Goal: Task Accomplishment & Management: Use online tool/utility

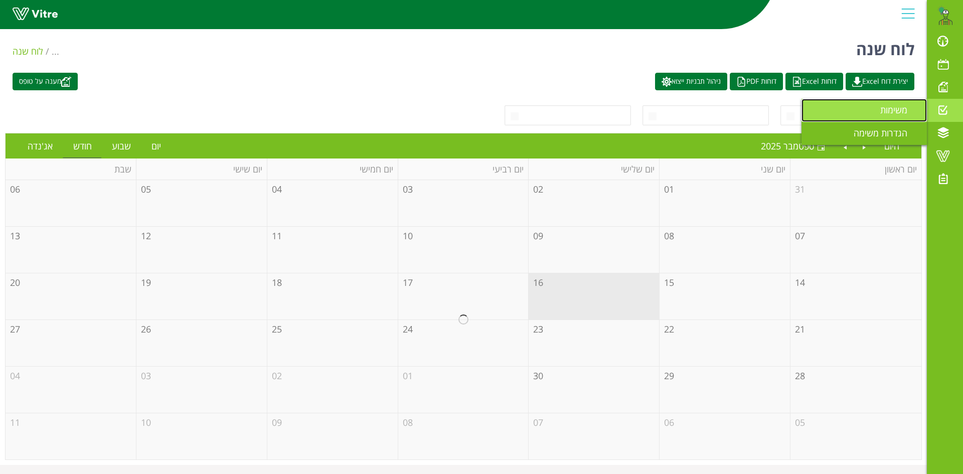
click at [897, 110] on span "משימות" at bounding box center [899, 110] width 39 height 12
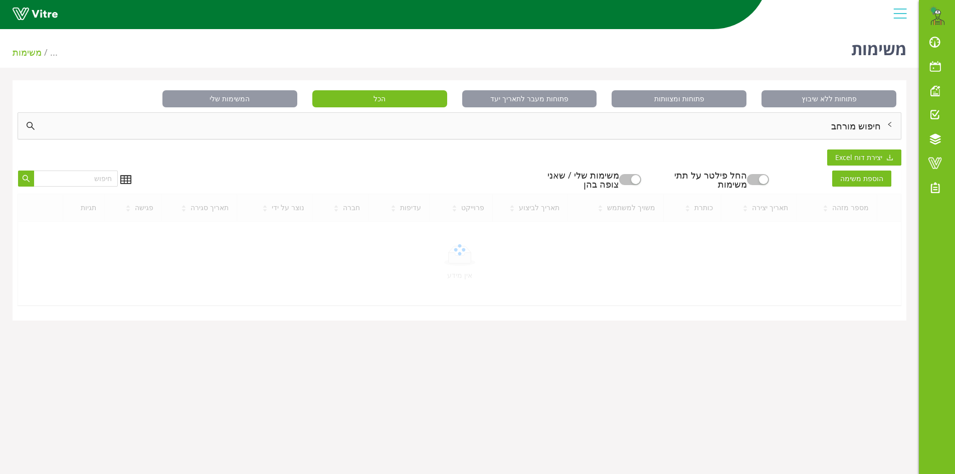
click at [864, 122] on div "חיפוש מורחב" at bounding box center [459, 126] width 883 height 26
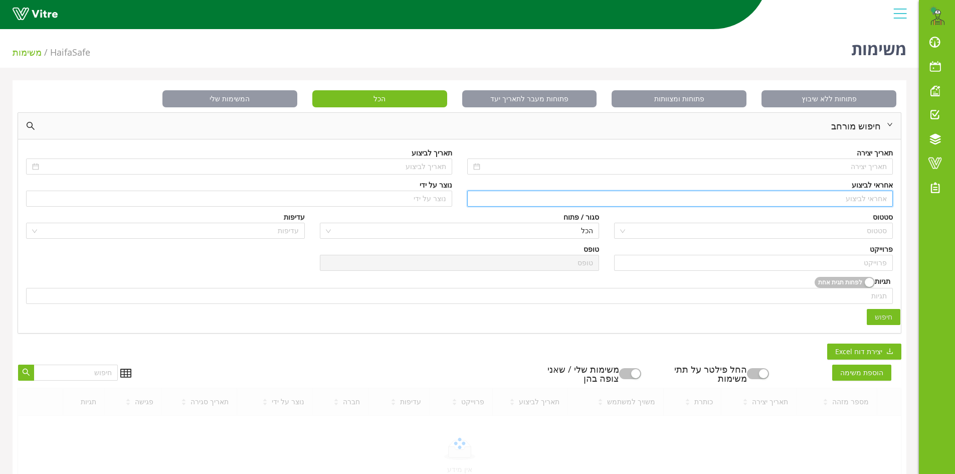
click at [867, 198] on input "search" at bounding box center [680, 198] width 414 height 15
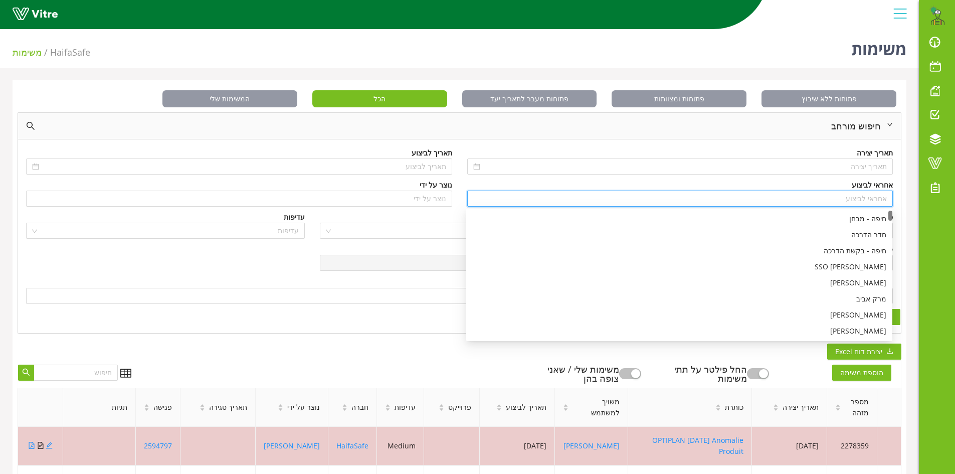
type input "n"
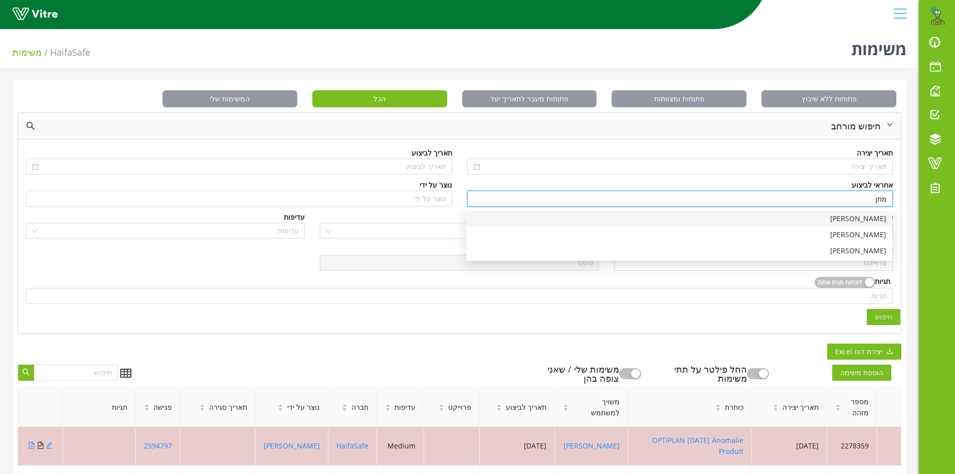
click at [865, 215] on div "[PERSON_NAME]" at bounding box center [679, 218] width 414 height 11
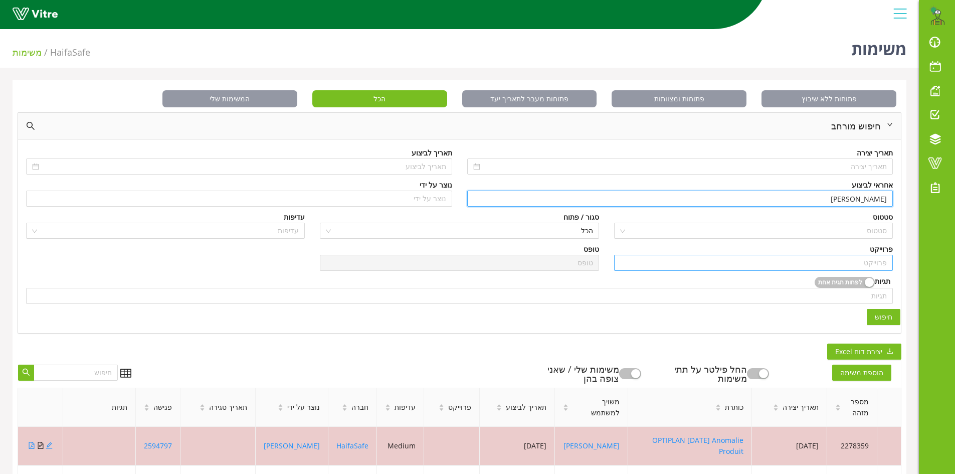
type input "[PERSON_NAME]"
click at [864, 261] on input "search" at bounding box center [753, 262] width 267 height 15
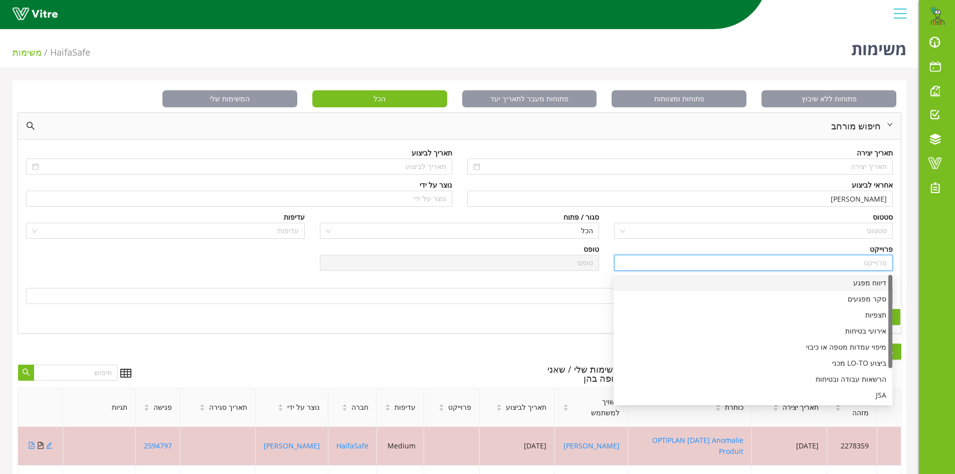
click at [873, 284] on div "דיווח מפגע" at bounding box center [753, 282] width 267 height 11
type input "דיווח מפגע"
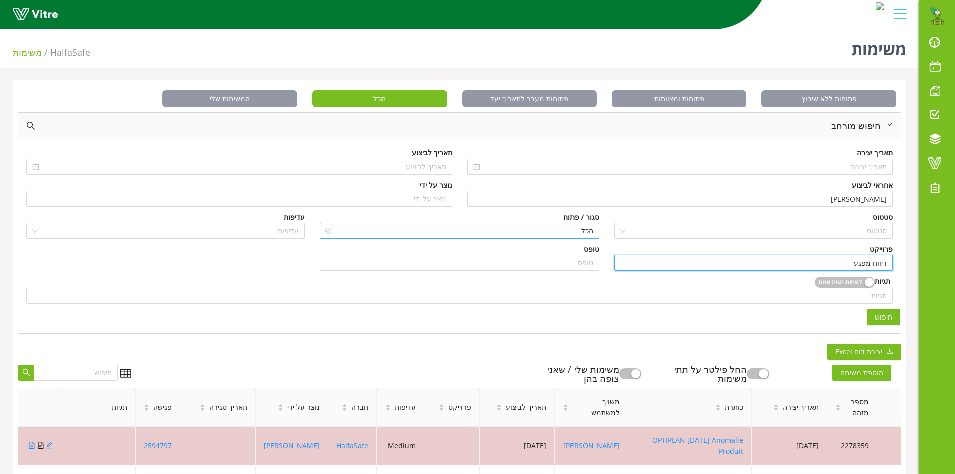
click at [582, 233] on span "הכל" at bounding box center [459, 230] width 267 height 15
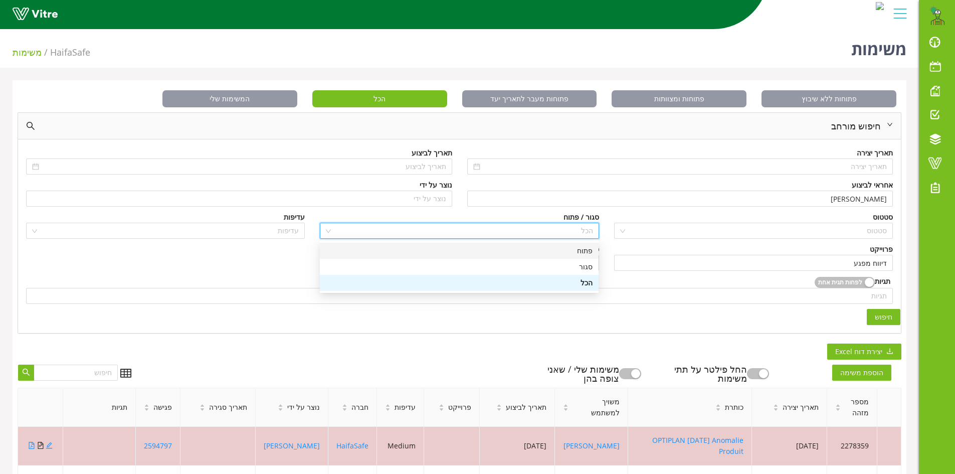
click at [587, 254] on div "פתוח" at bounding box center [459, 250] width 267 height 11
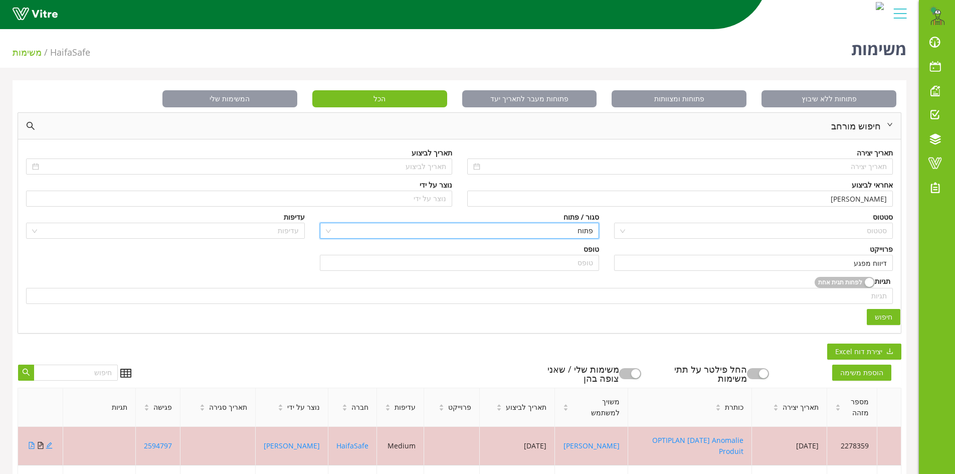
click at [901, 315] on div "תאריך יצירה תאריך לביצוע אחראי לביצוע [PERSON_NAME] נוצר על ידי נוצר על ידי סטט…" at bounding box center [459, 235] width 883 height 193
click at [890, 315] on span "חיפוש" at bounding box center [884, 316] width 18 height 11
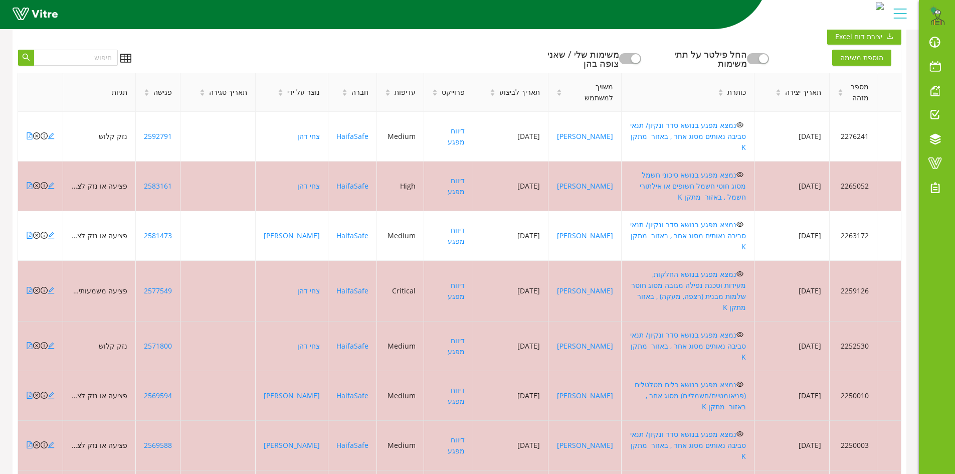
scroll to position [193, 0]
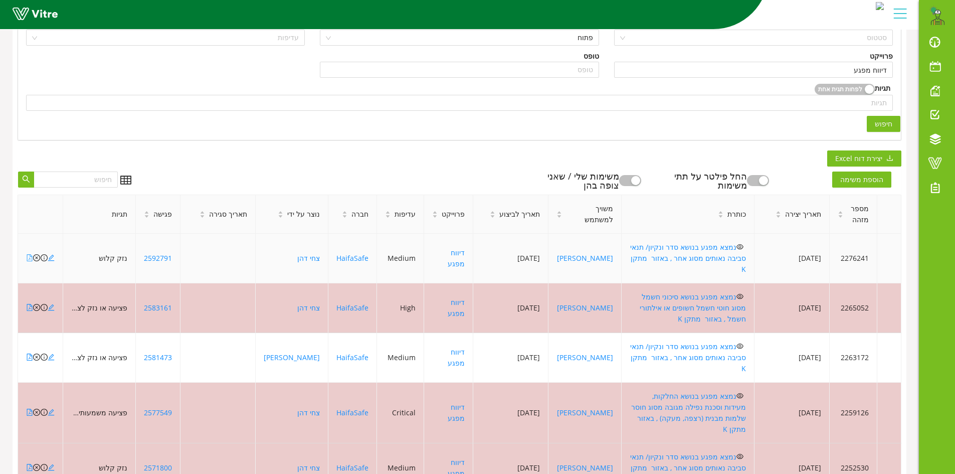
click at [28, 254] on icon "file-pdf" at bounding box center [29, 257] width 7 height 7
click at [36, 254] on icon "close-circle" at bounding box center [36, 257] width 7 height 7
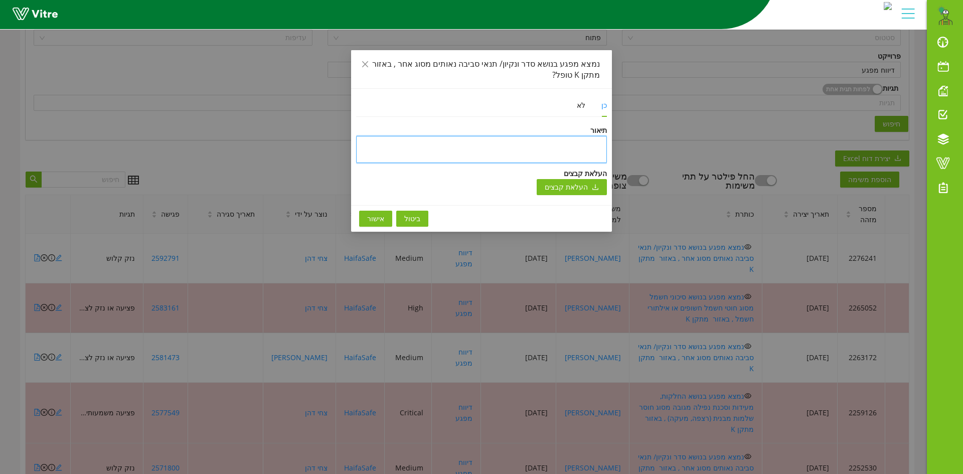
click at [517, 147] on textarea at bounding box center [481, 149] width 251 height 27
type textarea "ט"
type textarea "טו"
type textarea "טופ"
type textarea "טופל"
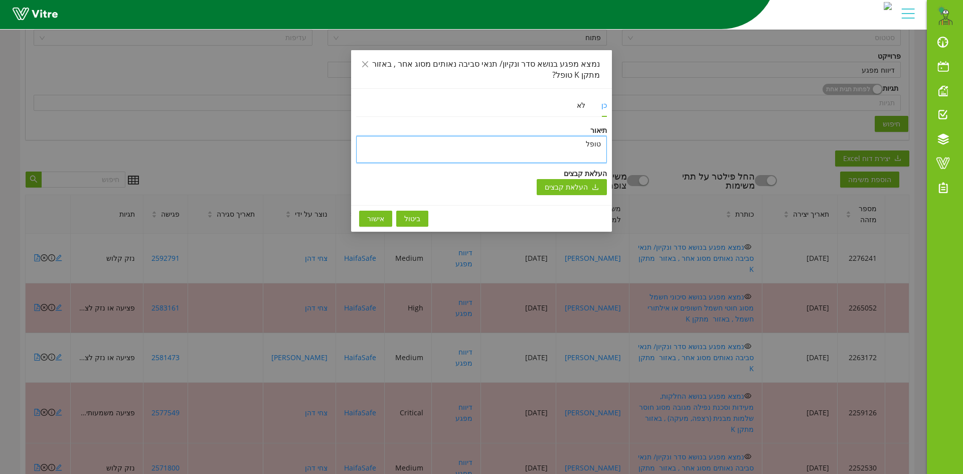
type textarea "טופלל"
type textarea "טופל"
type textarea "טופל ו"
type textarea "טופל ונ"
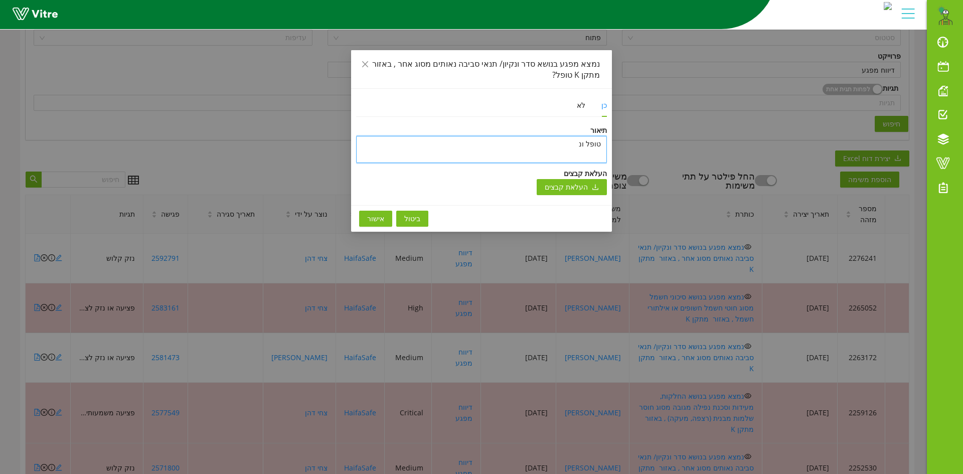
type textarea "טופל וני"
type textarea "טופל וניס"
type textarea "טופל וניסג"
type textarea "טופל וניסגר"
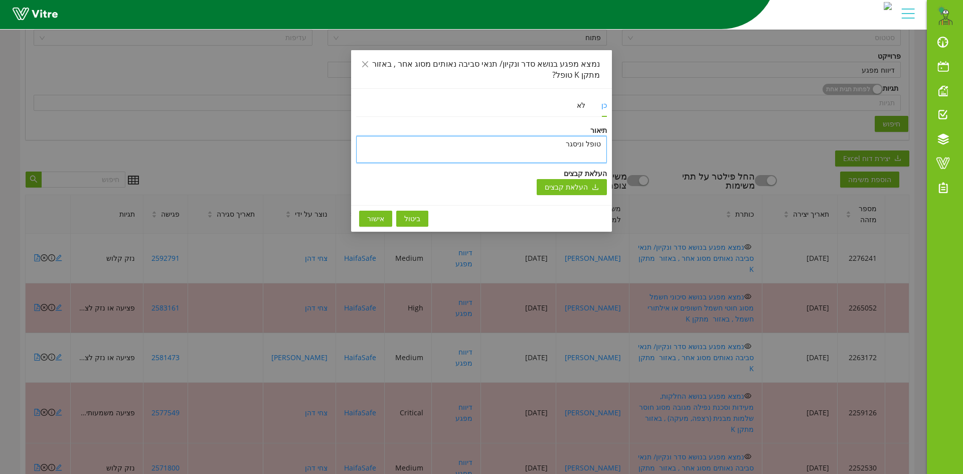
type textarea "טופל וניסגר ב"
type textarea "טופל וניסגר בת"
type textarea "[PERSON_NAME] וניסגר בתו"
type textarea "טופל וניסגר בתוכ"
type textarea "[PERSON_NAME] וניסגר בתוכנ"
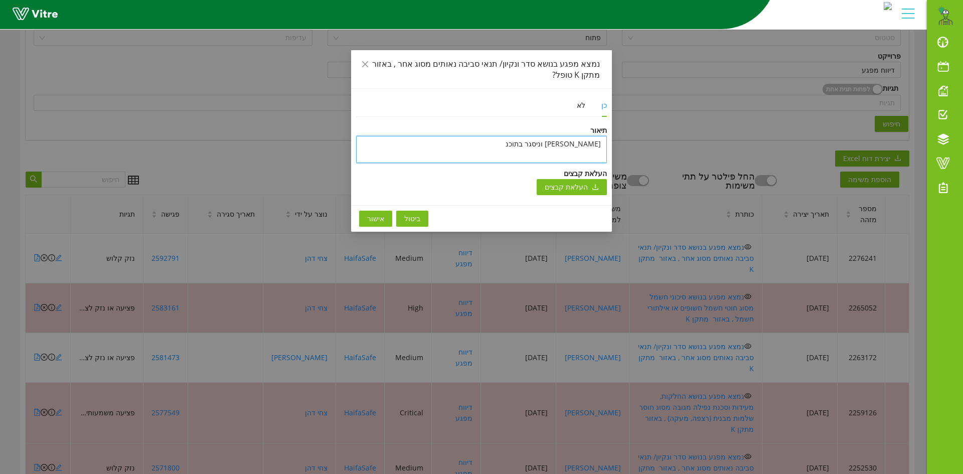
type textarea "טופל וניסגר בתוכנה"
click at [370, 215] on span "אישור" at bounding box center [375, 218] width 17 height 11
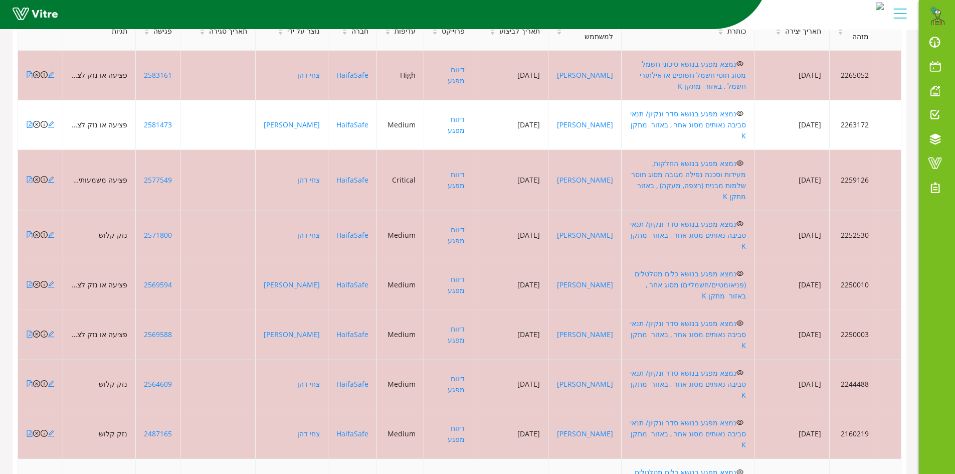
scroll to position [394, 0]
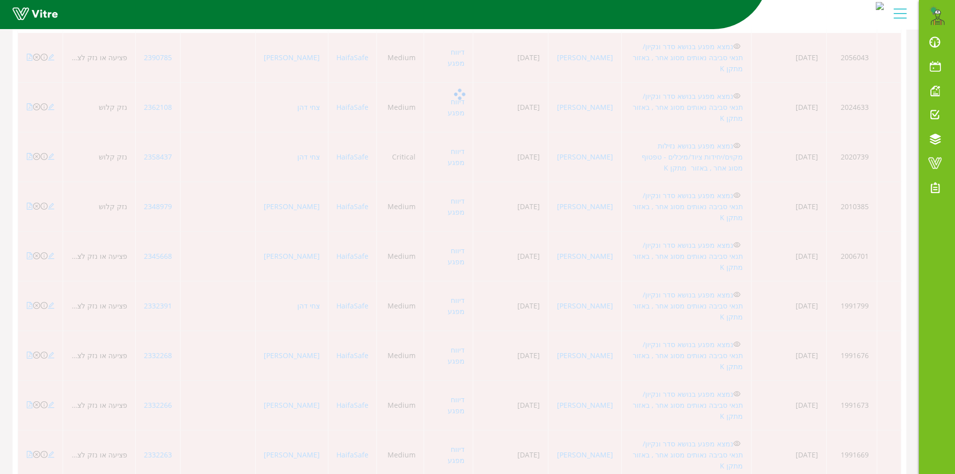
scroll to position [46, 0]
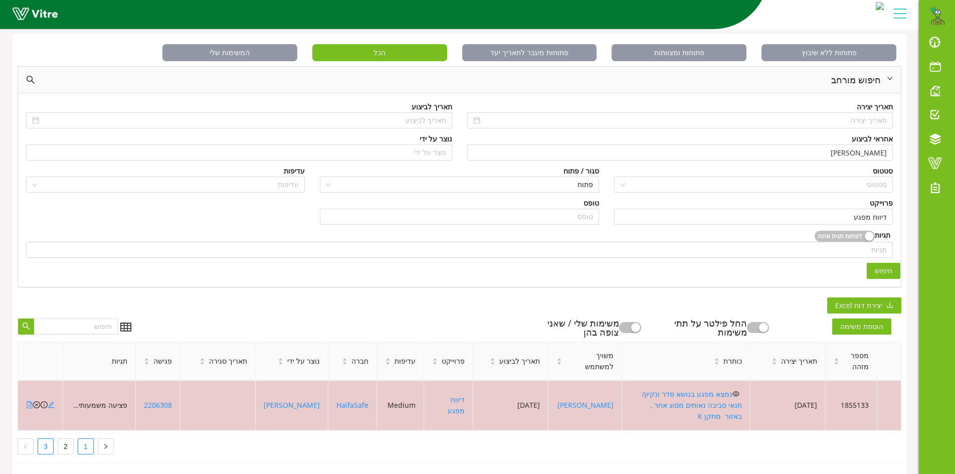
click at [81, 439] on link "1" at bounding box center [85, 446] width 15 height 15
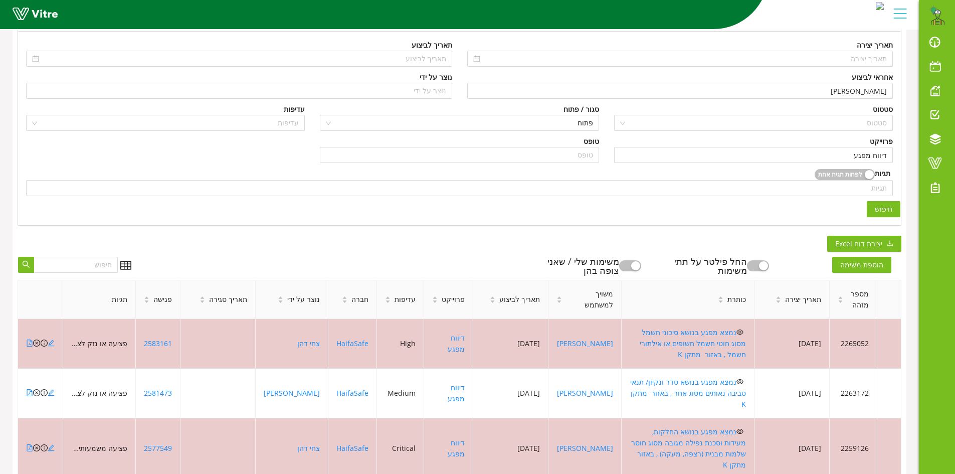
scroll to position [146, 0]
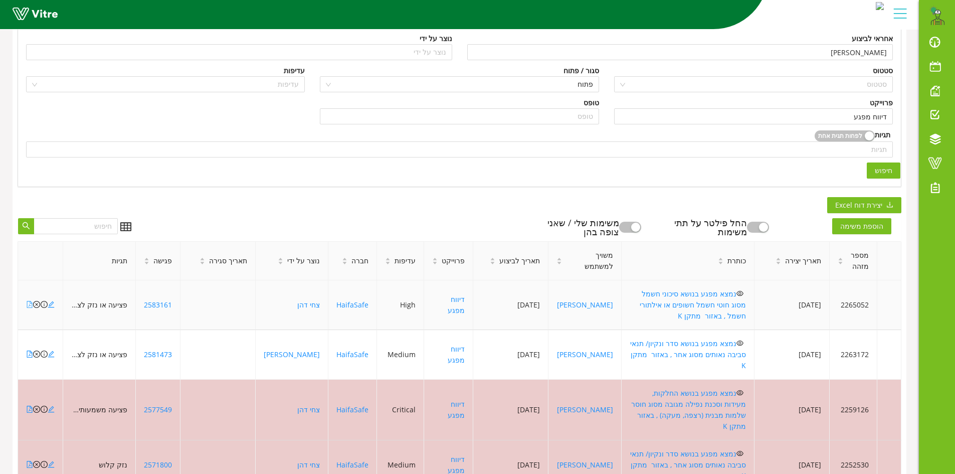
click at [30, 301] on icon "file-pdf" at bounding box center [30, 304] width 6 height 7
